Goal: Check status: Check status

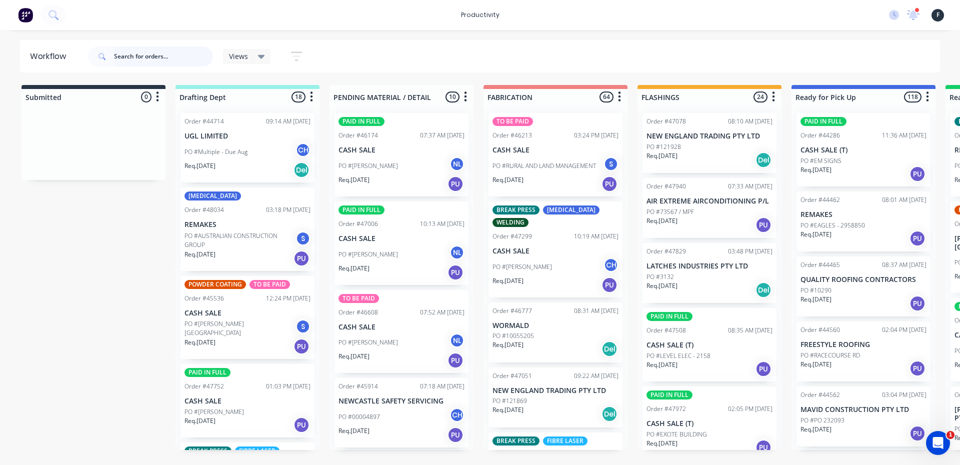
click at [153, 60] on input "text" at bounding box center [163, 56] width 99 height 20
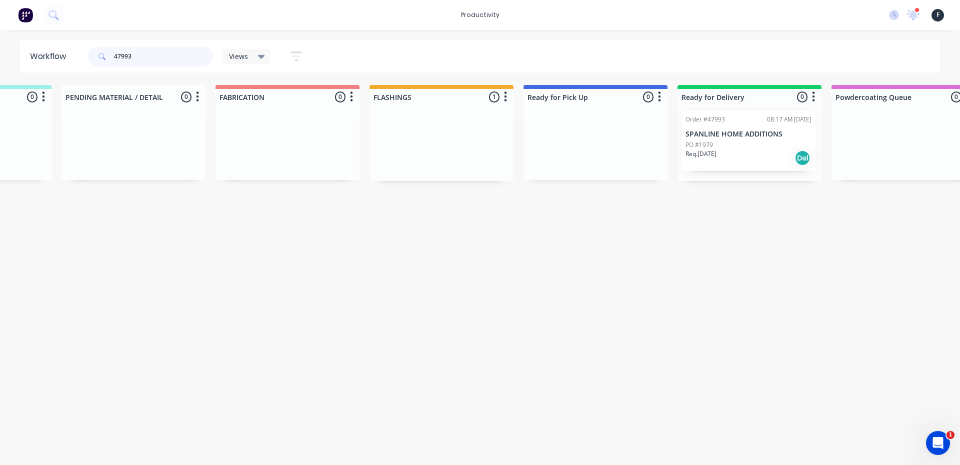
drag, startPoint x: 729, startPoint y: 165, endPoint x: 772, endPoint y: 160, distance: 42.8
click at [772, 160] on div "Submitted 0 Sort By Created date Required date Order number Customer name Most …" at bounding box center [558, 133] width 1667 height 96
click at [168, 49] on input "47993" at bounding box center [163, 56] width 99 height 20
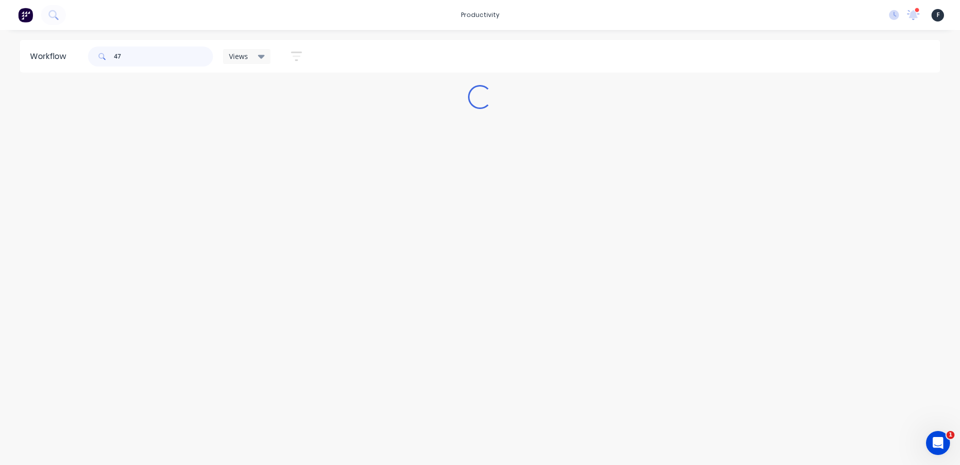
scroll to position [0, 0]
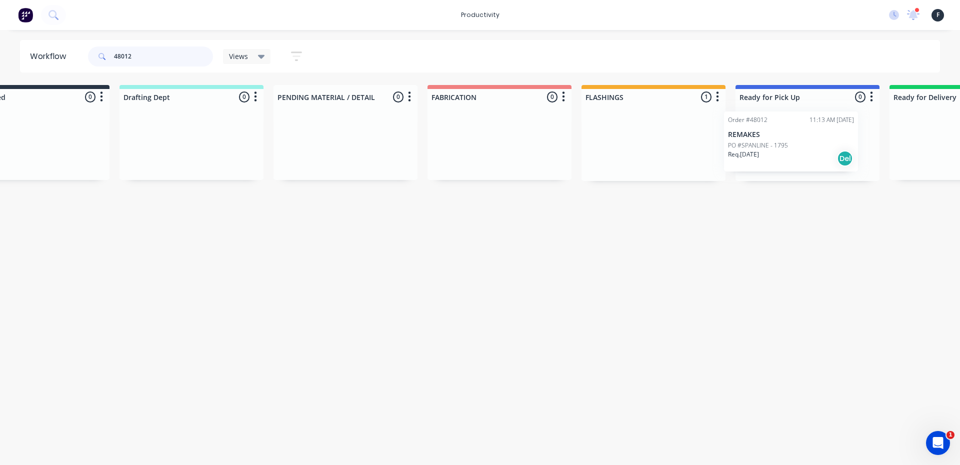
drag, startPoint x: 672, startPoint y: 135, endPoint x: 802, endPoint y: 134, distance: 129.9
click at [802, 134] on div "Submitted 0 Sort By Created date Required date Order number Customer name Most …" at bounding box center [770, 133] width 1667 height 96
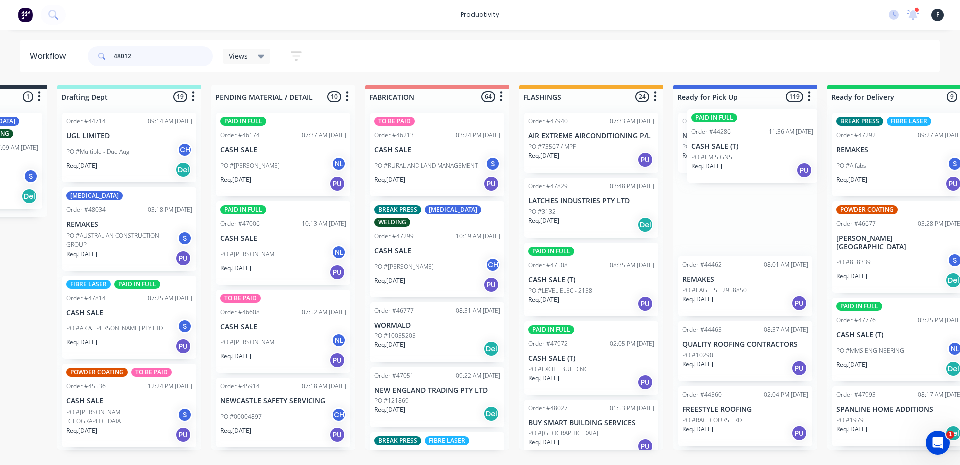
scroll to position [0, 125]
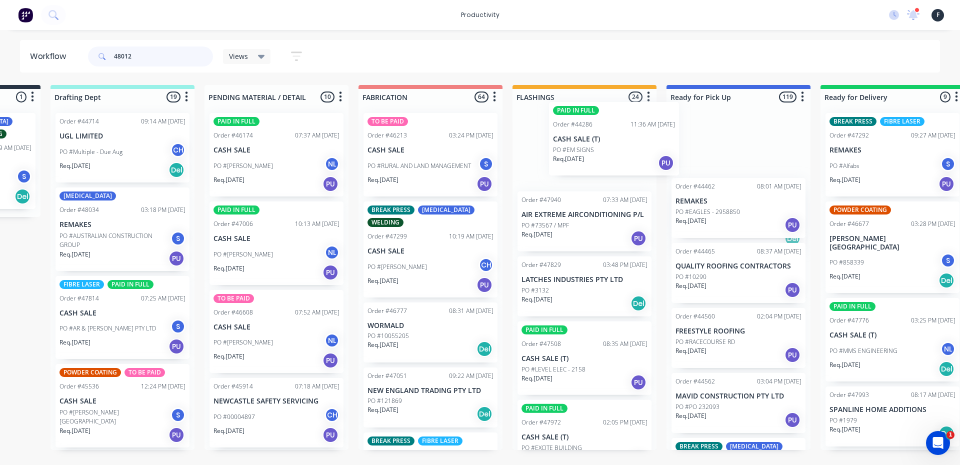
click at [593, 121] on div "Submitted 1 Sort By Created date Required date Order number Customer name Most …" at bounding box center [701, 267] width 1667 height 365
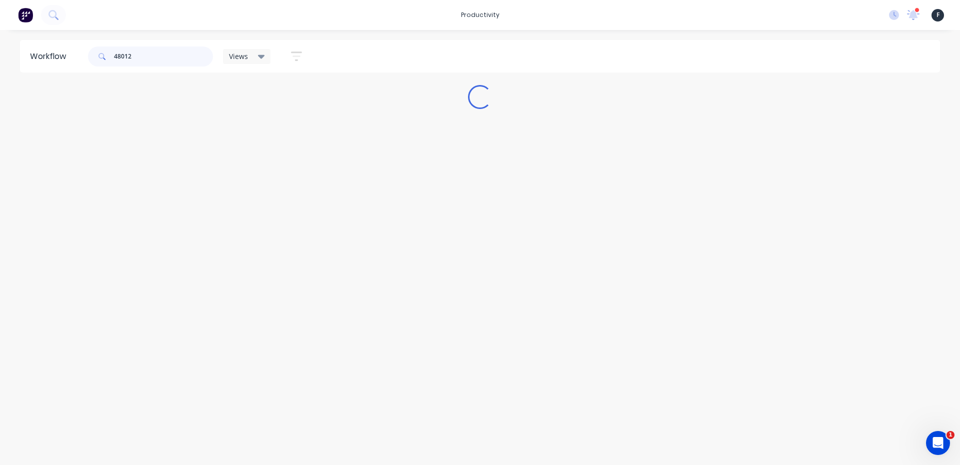
scroll to position [0, 0]
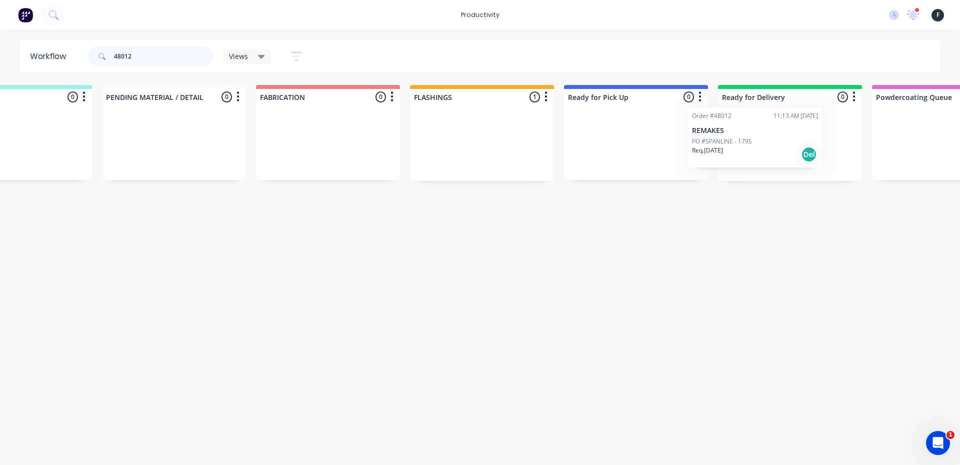
drag, startPoint x: 700, startPoint y: 148, endPoint x: 759, endPoint y: 142, distance: 59.7
click at [759, 142] on div "Submitted 0 Sort By Created date Required date Order number Customer name Most …" at bounding box center [598, 133] width 1667 height 96
click at [189, 54] on input "48012" at bounding box center [163, 56] width 99 height 20
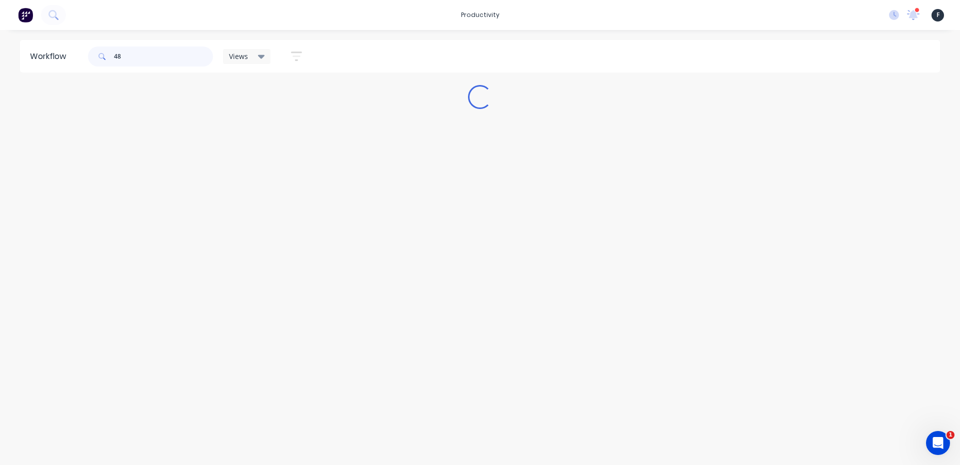
scroll to position [0, 0]
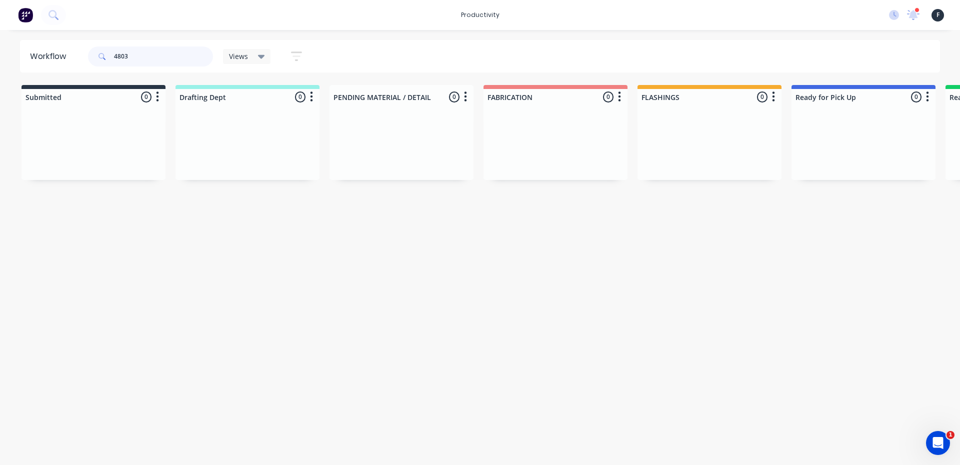
type input "48030"
